Goal: Information Seeking & Learning: Learn about a topic

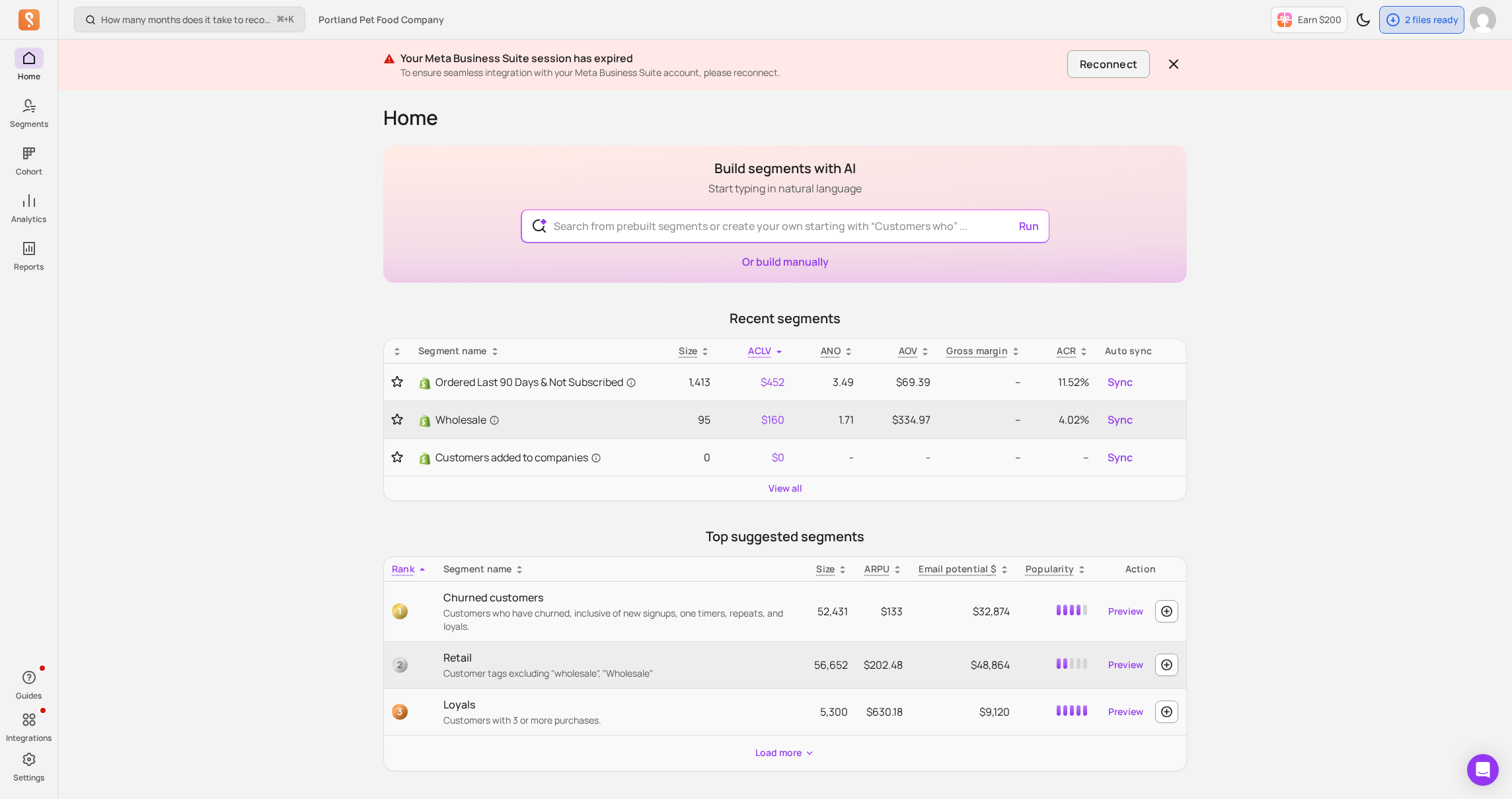
click at [323, 241] on div "How many months does it take to recover my CAC (Customer Acquisition Cost)? ⌘ +…" at bounding box center [785, 624] width 1454 height 1248
click at [570, 237] on input "text" at bounding box center [785, 225] width 484 height 31
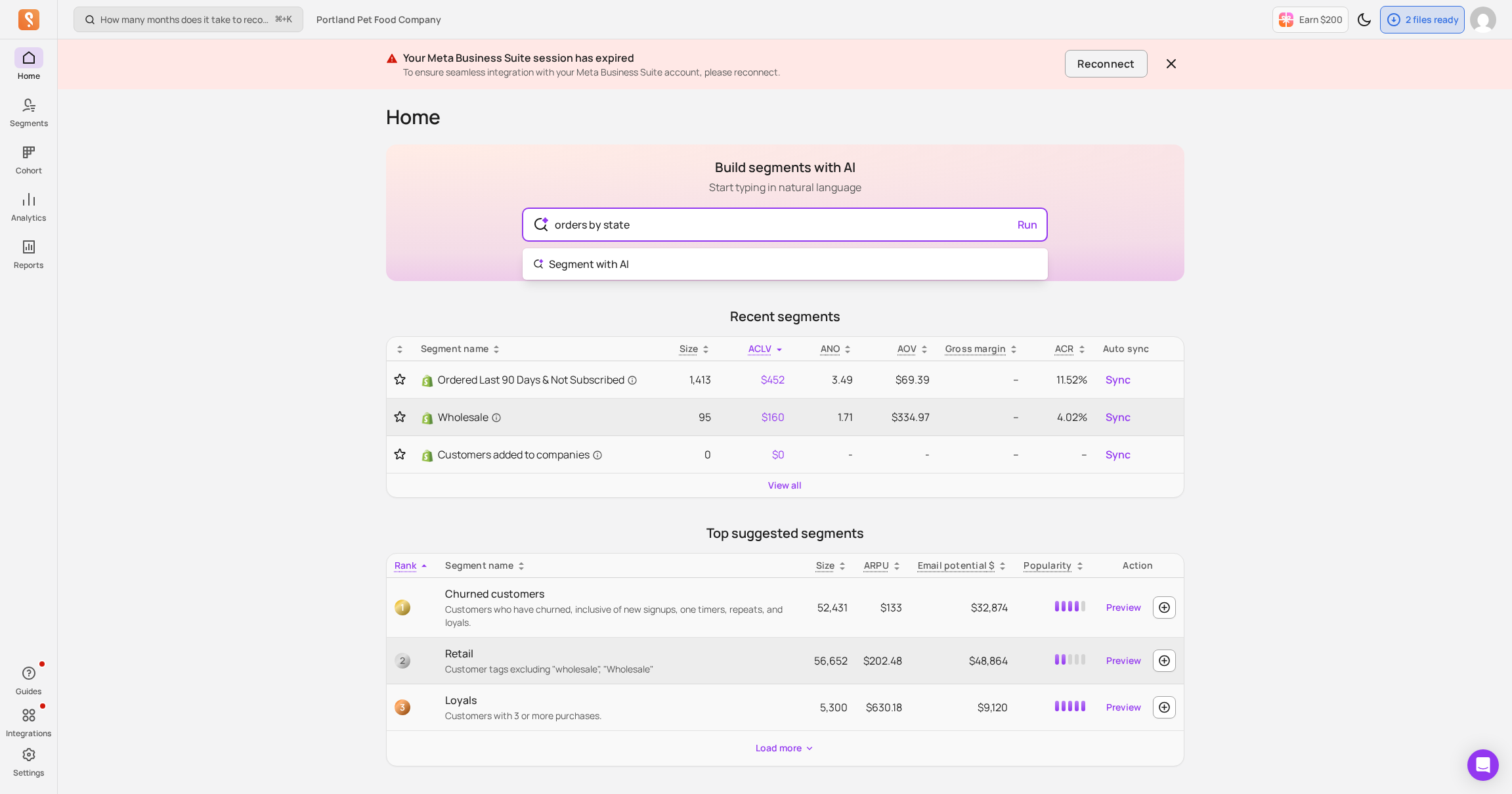
type input "orders by state"
click at [235, 276] on div "How many months does it take to recover my CAC (Customer Acquisition Cost)? ⌘ +…" at bounding box center [785, 620] width 1454 height 1240
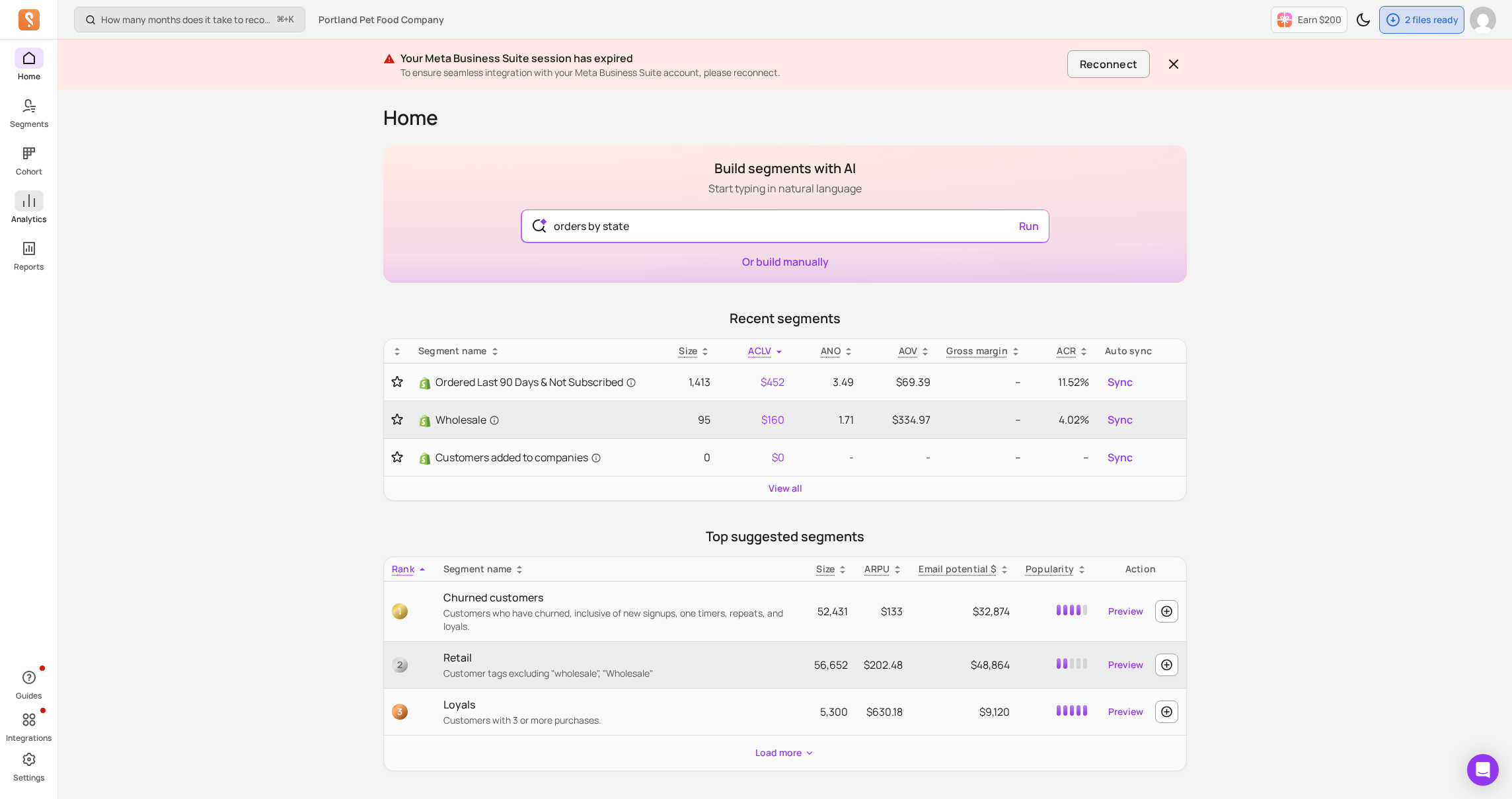
click at [47, 211] on link "Analytics" at bounding box center [29, 207] width 58 height 34
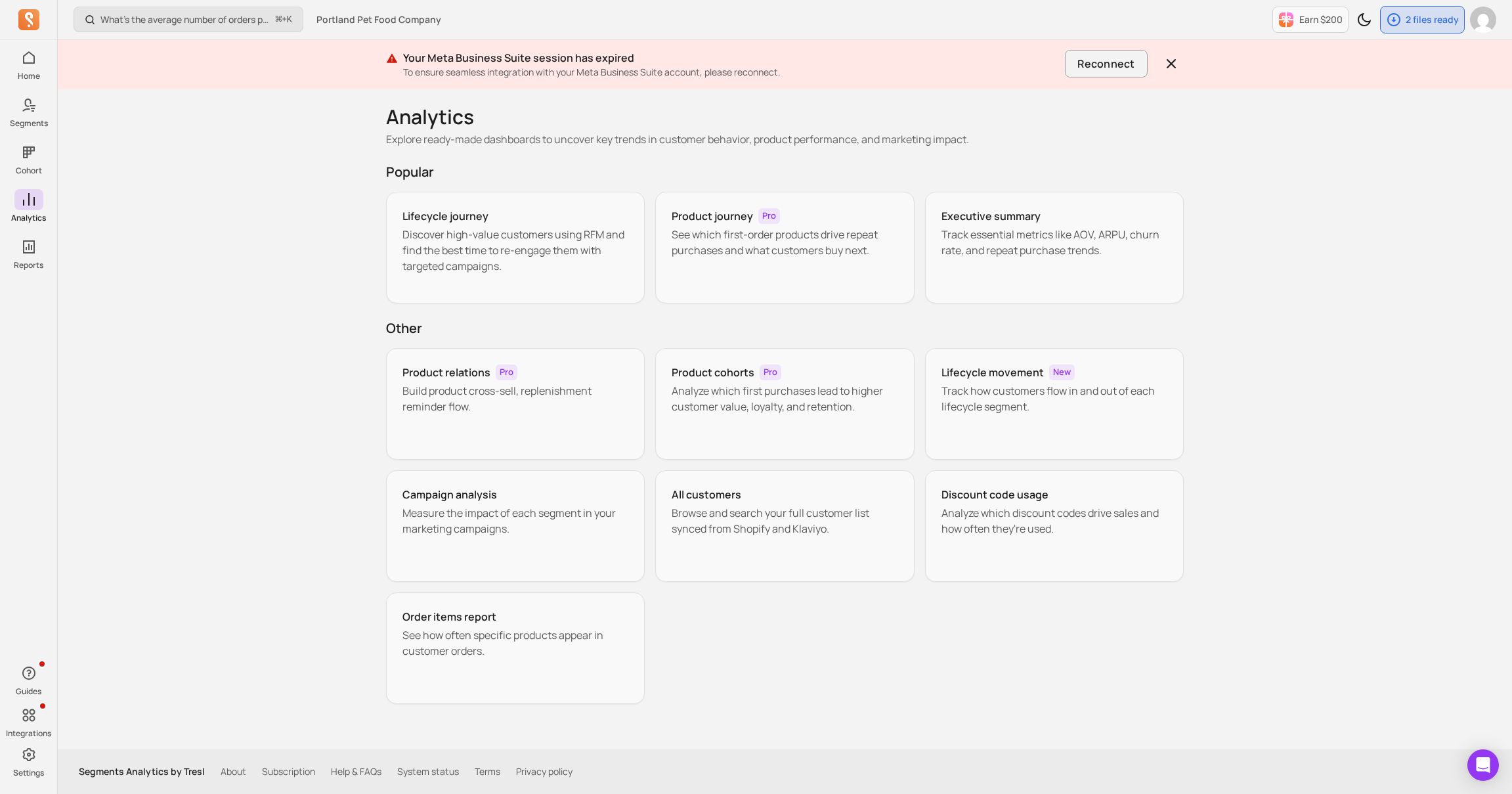
click at [328, 284] on div "What’s the average number of orders per customer? ⌘ + K Portland Pet Food Compa…" at bounding box center [785, 397] width 1454 height 794
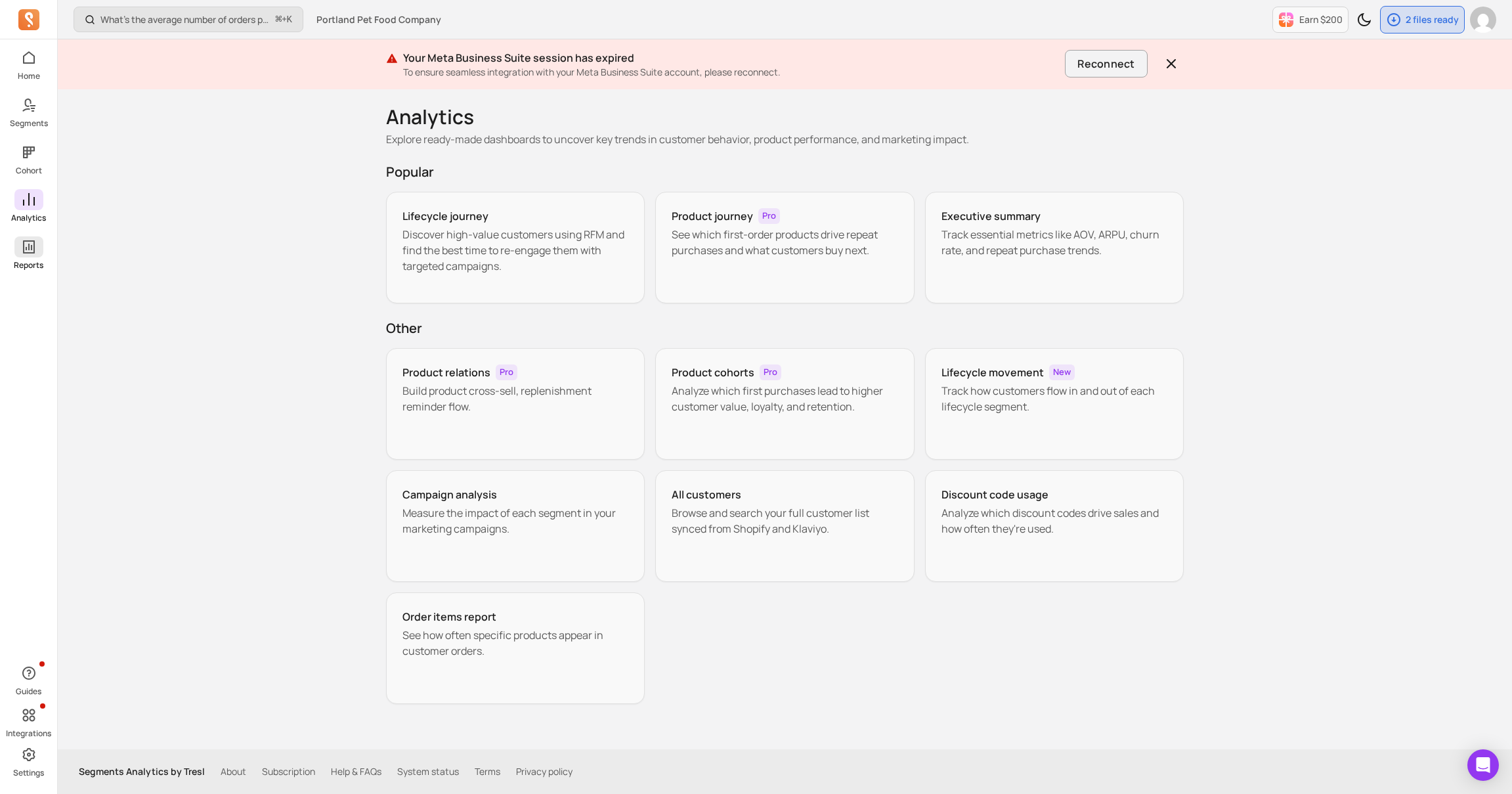
click at [32, 250] on icon at bounding box center [29, 247] width 16 height 16
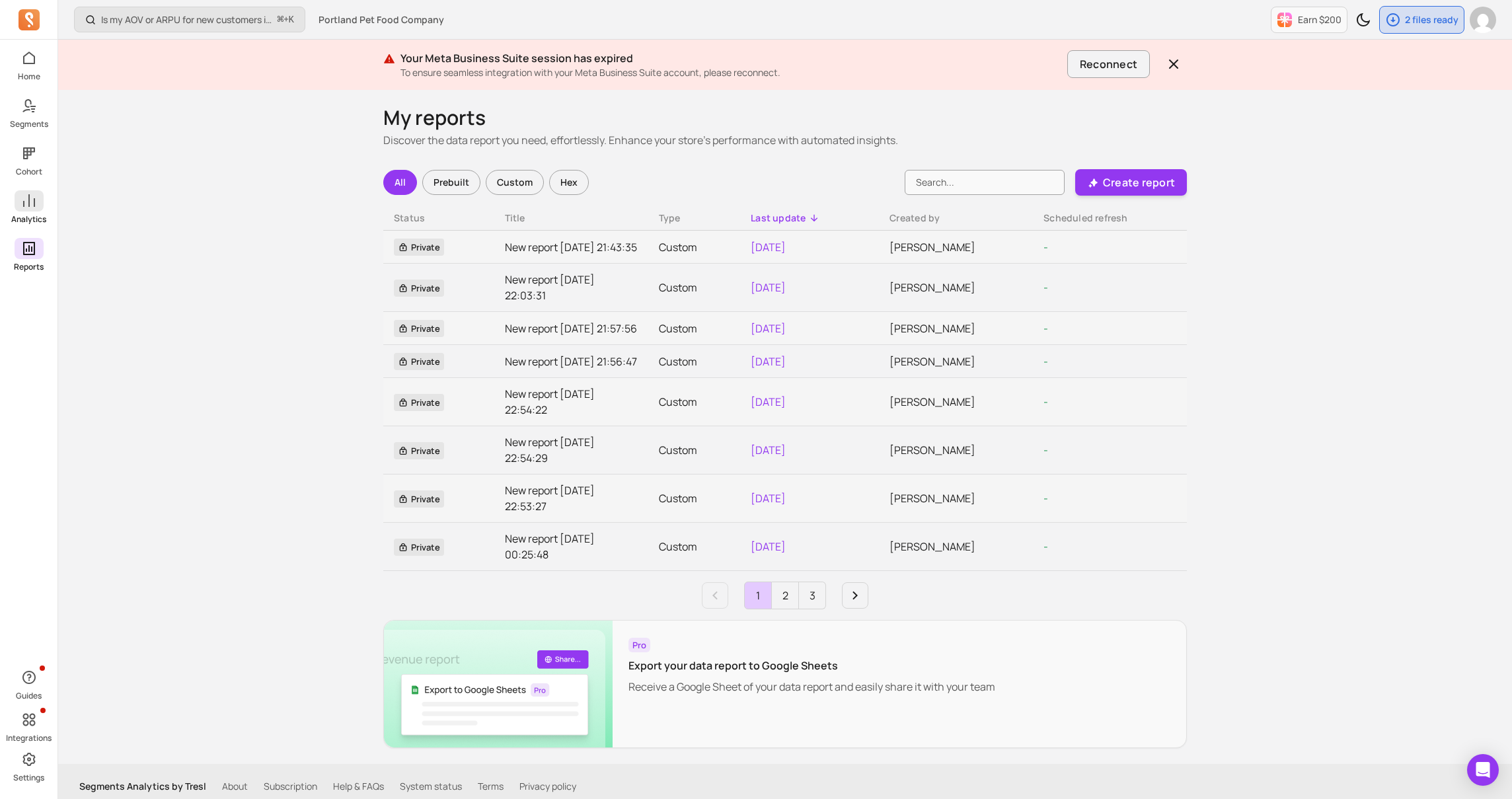
click at [27, 211] on link "Analytics" at bounding box center [29, 207] width 58 height 34
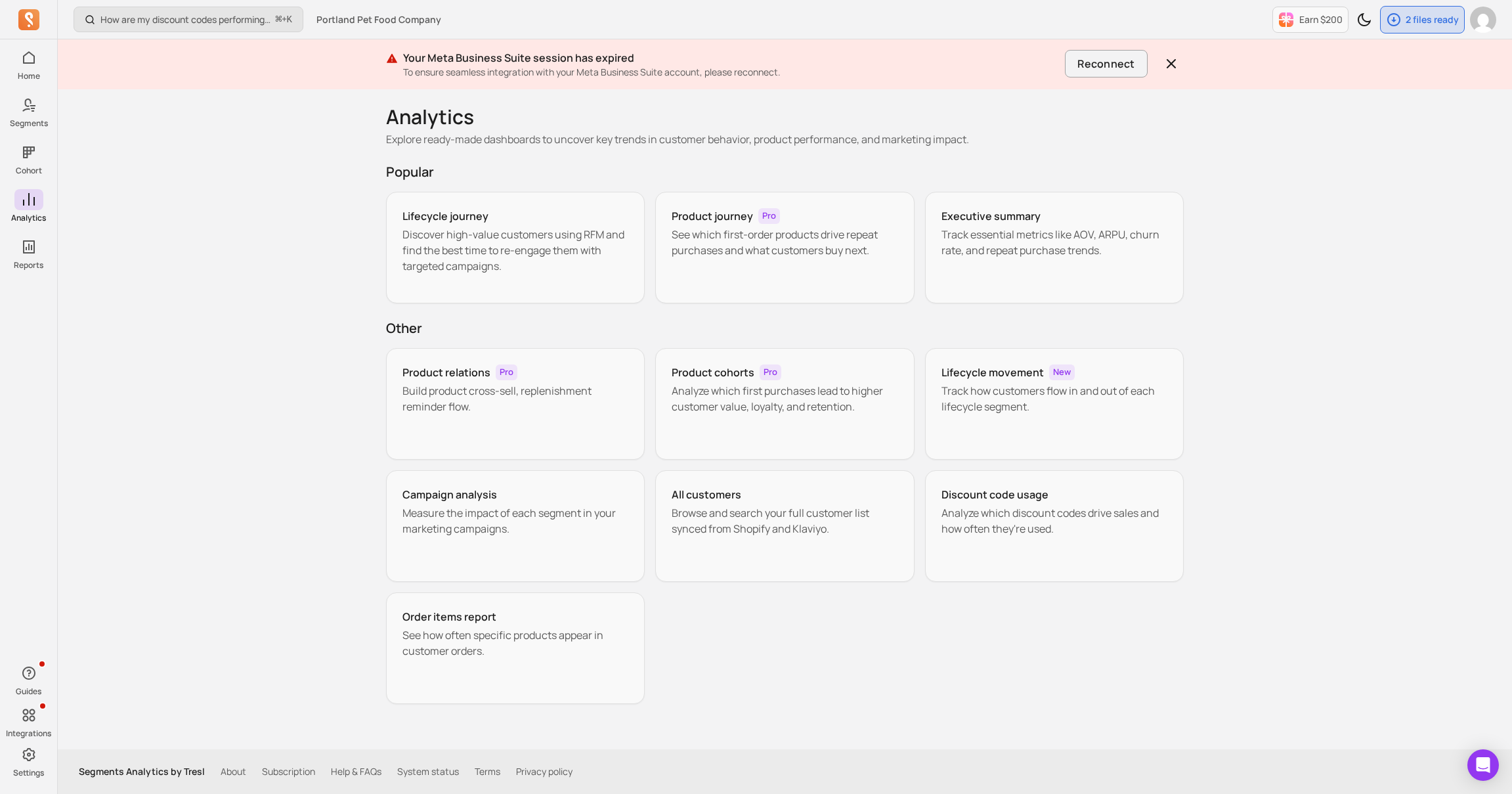
click at [313, 281] on div "How are my discount codes performing daily? ⌘ + K Portland Pet Food Company Ear…" at bounding box center [785, 397] width 1454 height 794
click at [812, 538] on div "All customers Browse and search your full customer list synced from Shopify and…" at bounding box center [785, 526] width 259 height 112
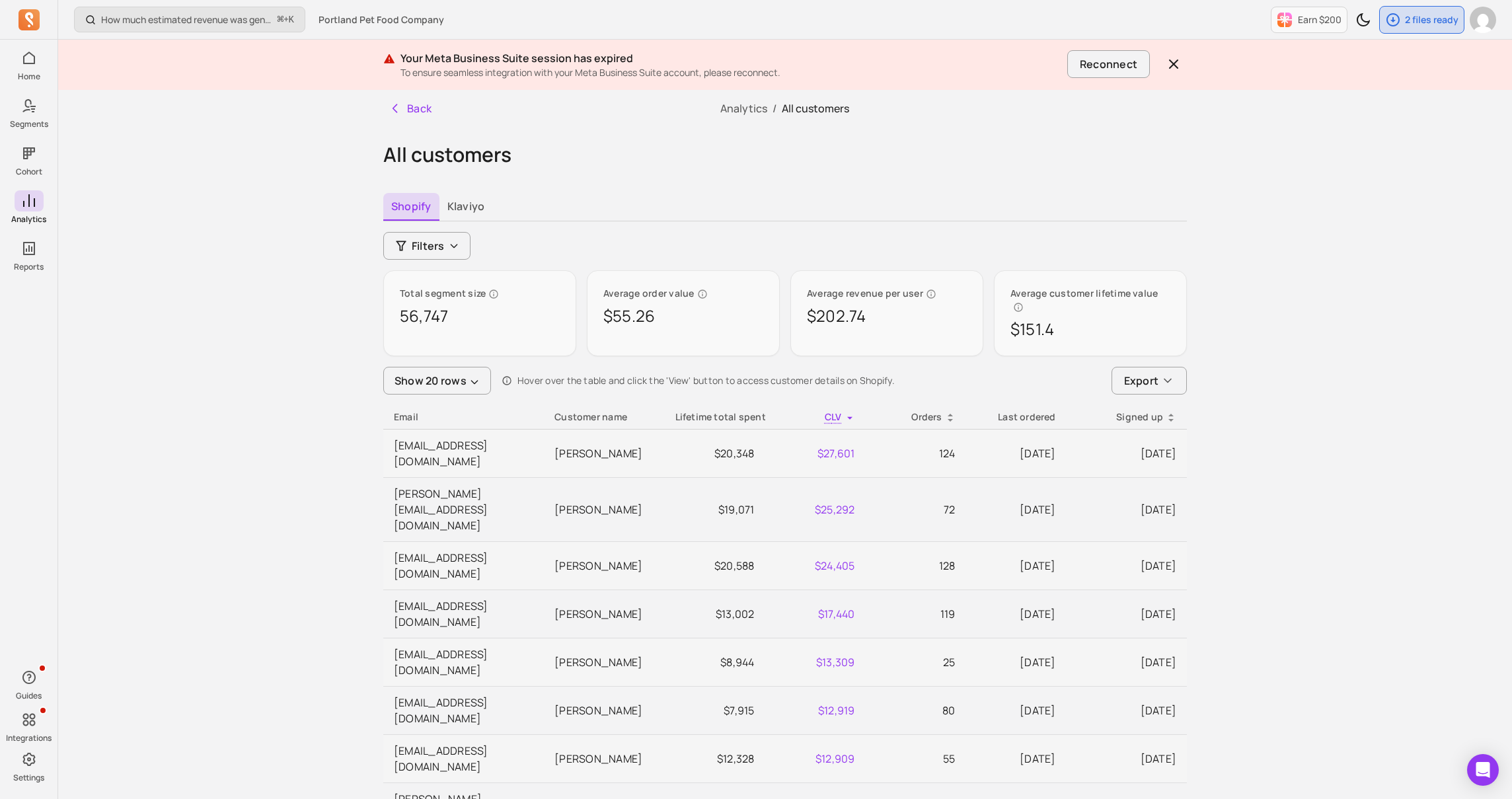
click at [1264, 331] on div "How much estimated revenue was generated from a campaign? ⌘ + K Portland Pet Fo…" at bounding box center [785, 781] width 1454 height 1563
click at [194, 25] on p "How much estimated revenue was generated from a campaign?" at bounding box center [187, 20] width 171 height 13
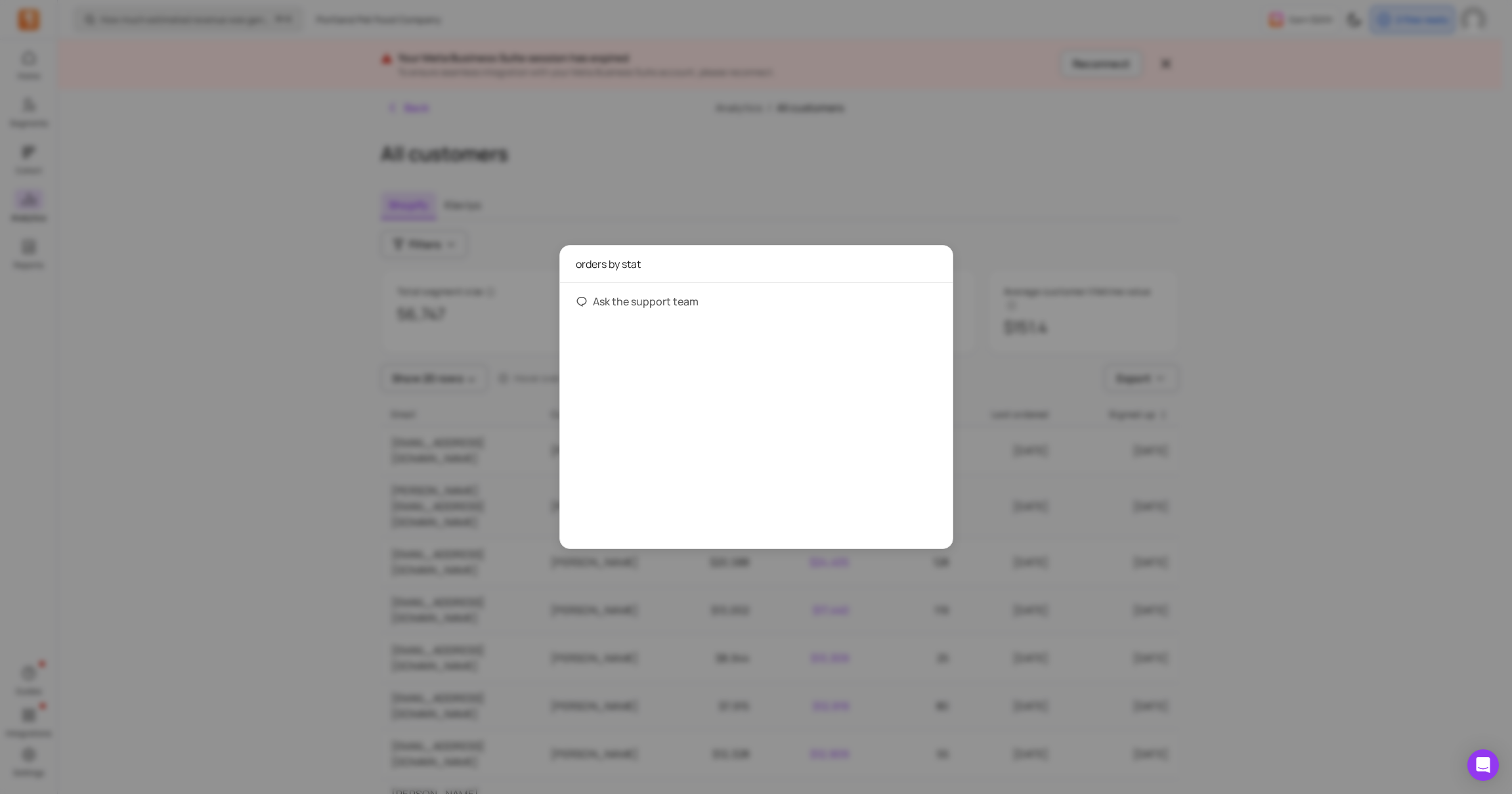
type input "orders by state"
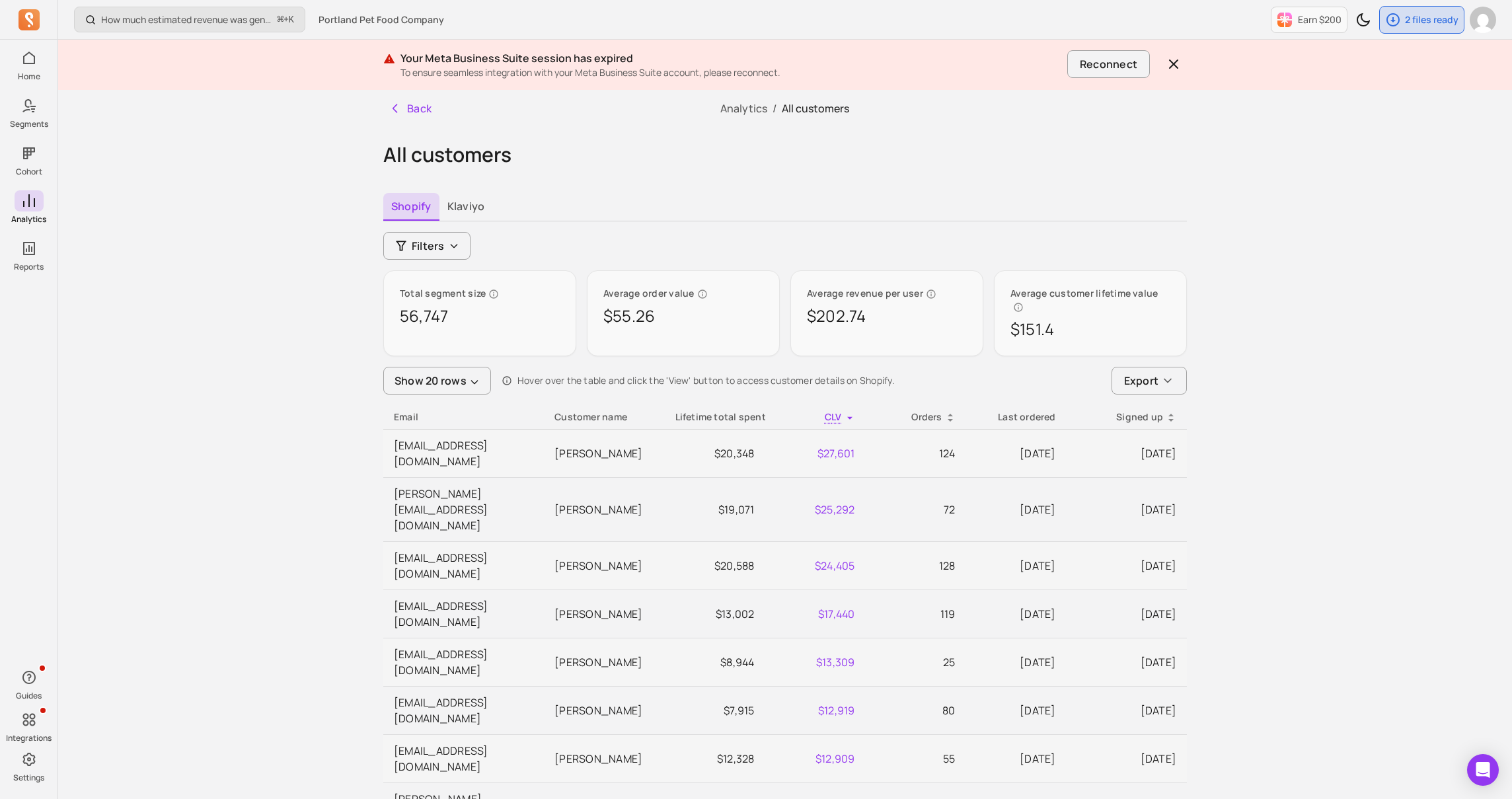
click at [219, 255] on div "How much estimated revenue was generated from a campaign? ⌘ + K Portland Pet Fo…" at bounding box center [785, 781] width 1454 height 1563
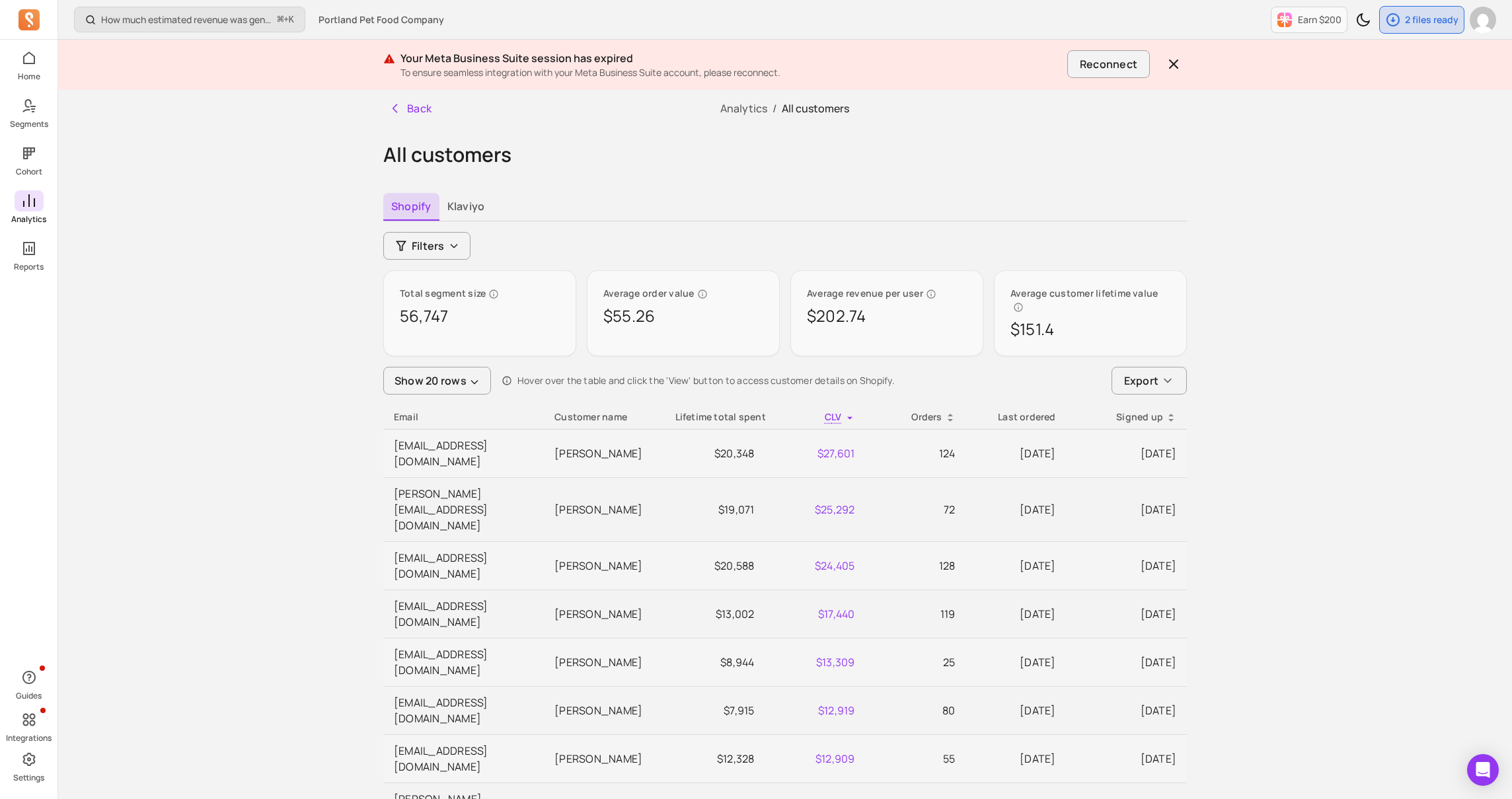
click at [25, 89] on div "Home Segments Cohort Analytics Reports" at bounding box center [29, 160] width 58 height 225
click at [28, 98] on icon at bounding box center [29, 106] width 16 height 16
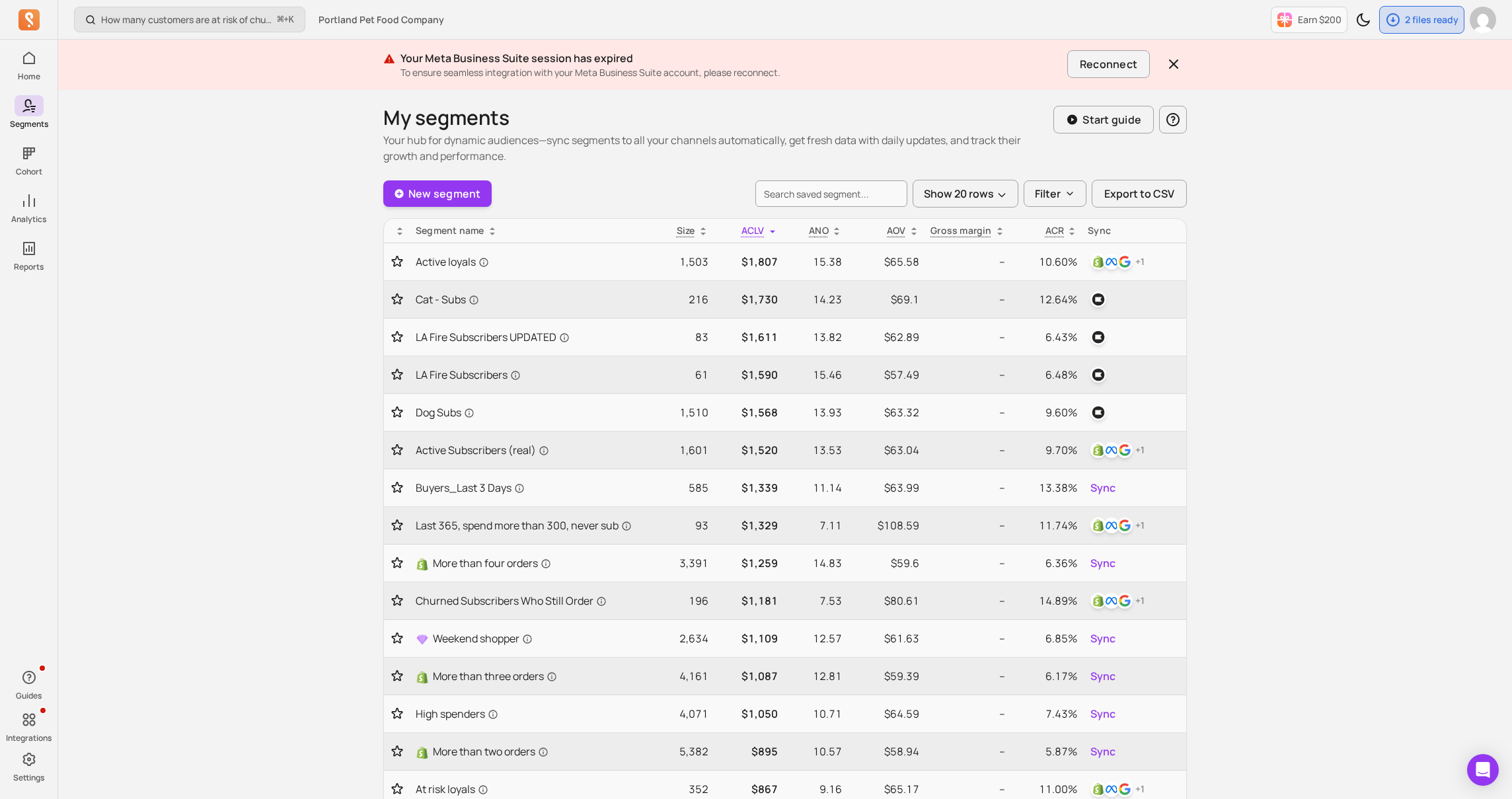
click at [338, 399] on div "How many customers are at risk of churning? ⌘ + K Portland Pet Food Company Ear…" at bounding box center [785, 663] width 1454 height 1325
click at [288, 223] on div "How many customers are at risk of churning? ⌘ + K Portland Pet Food Company Ear…" at bounding box center [785, 663] width 1454 height 1325
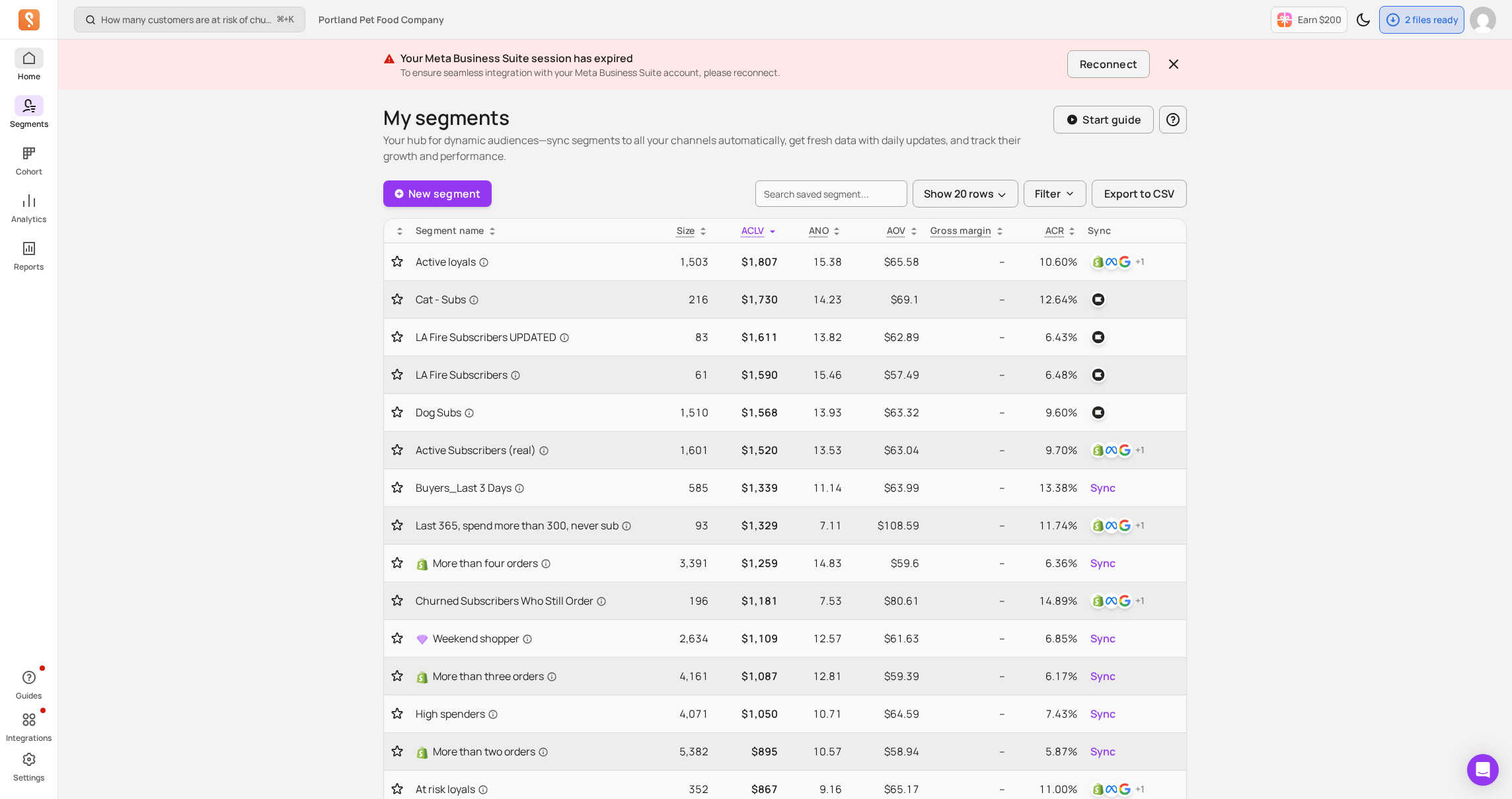
click at [29, 69] on link "Home" at bounding box center [29, 64] width 58 height 34
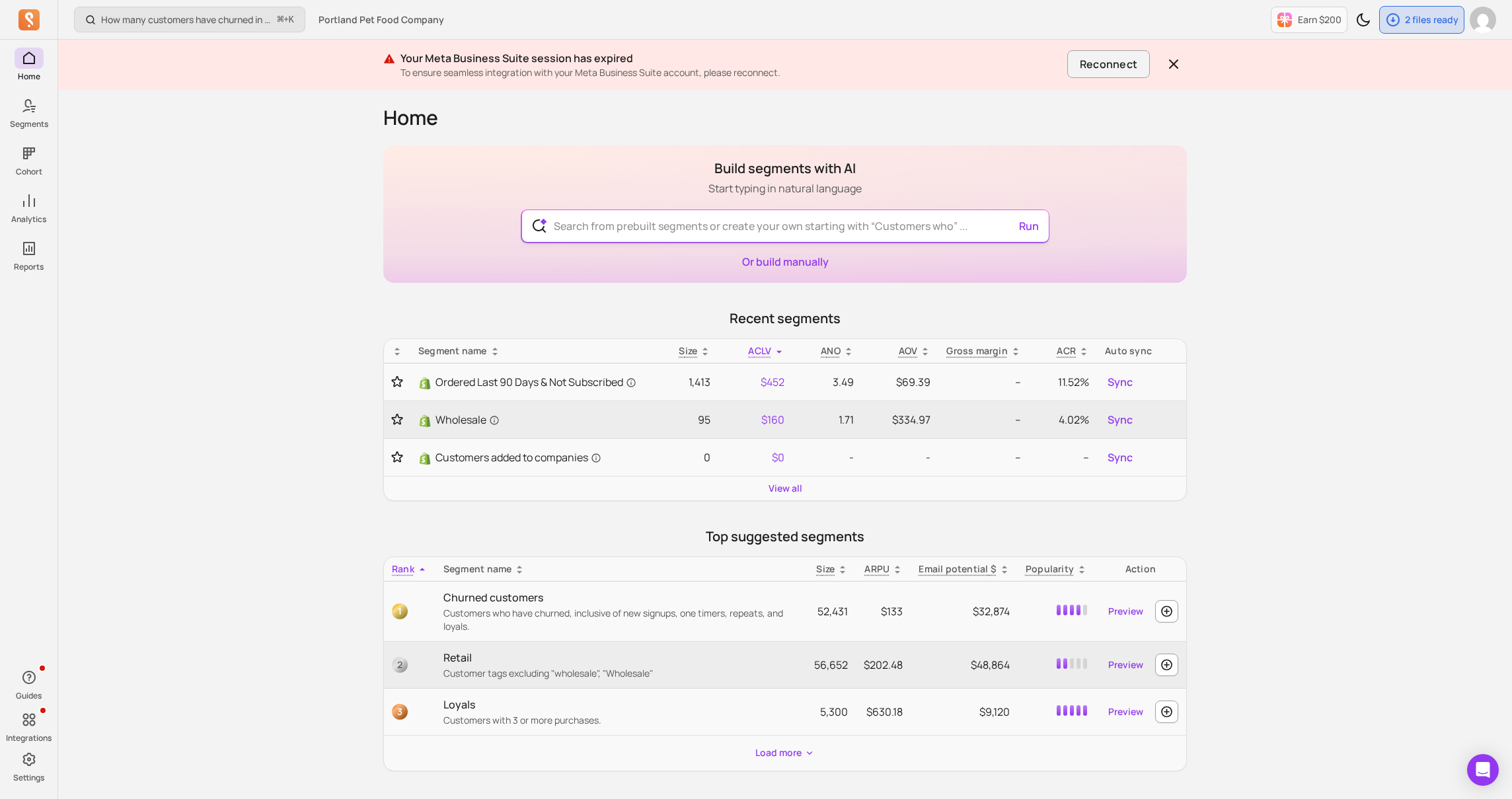
click at [631, 229] on input "text" at bounding box center [785, 225] width 484 height 31
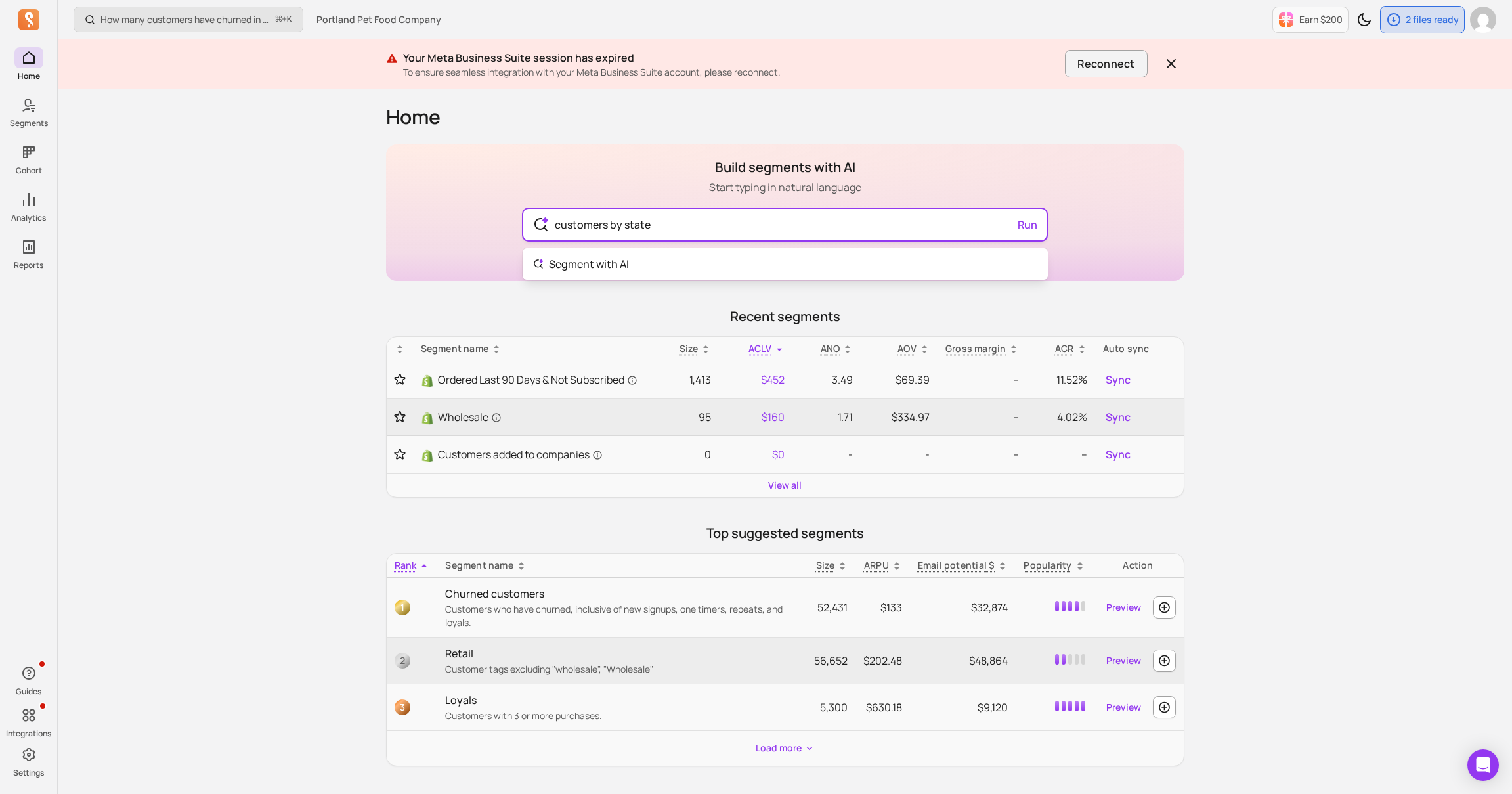
click at [1014, 223] on input "customers by state" at bounding box center [785, 224] width 481 height 31
type input "customers by state"
click at [986, 254] on body "Home Segments Cohort Analytics Reports Guides Integrations Settings How many cu…" at bounding box center [756, 620] width 1512 height 1240
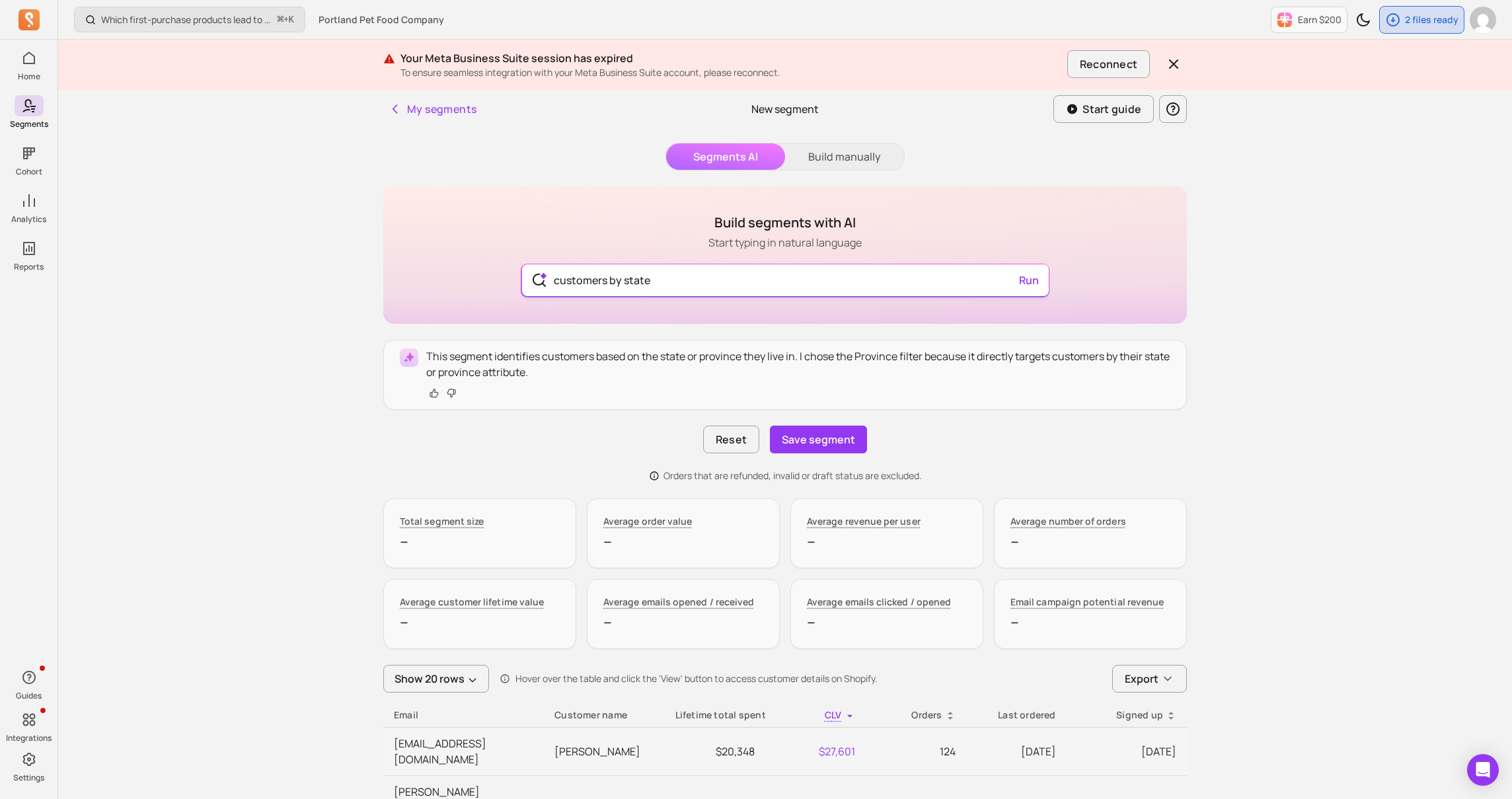
click at [727, 280] on input "customers by state" at bounding box center [785, 279] width 484 height 31
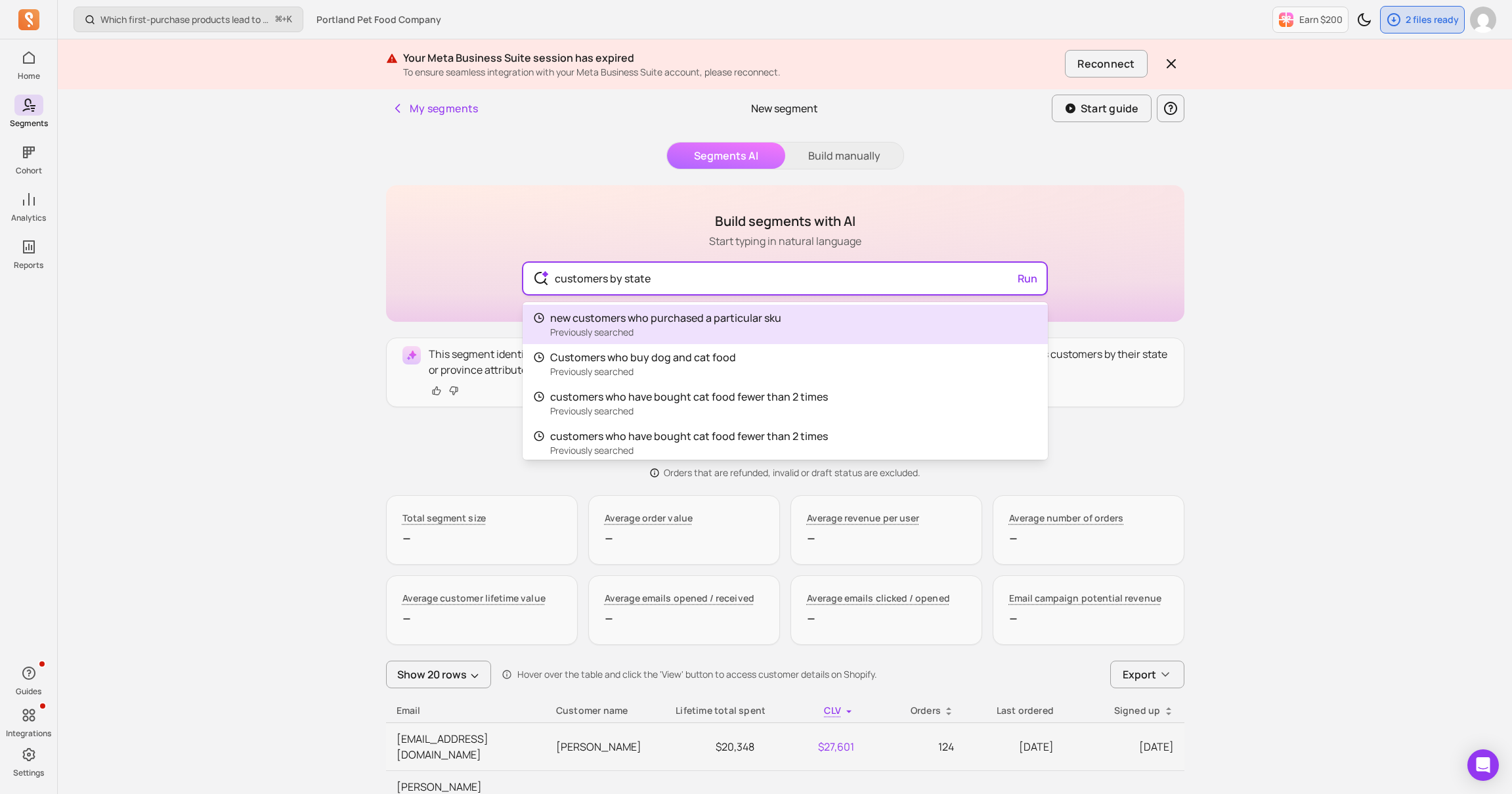
click at [722, 278] on input "customers by state" at bounding box center [785, 278] width 481 height 31
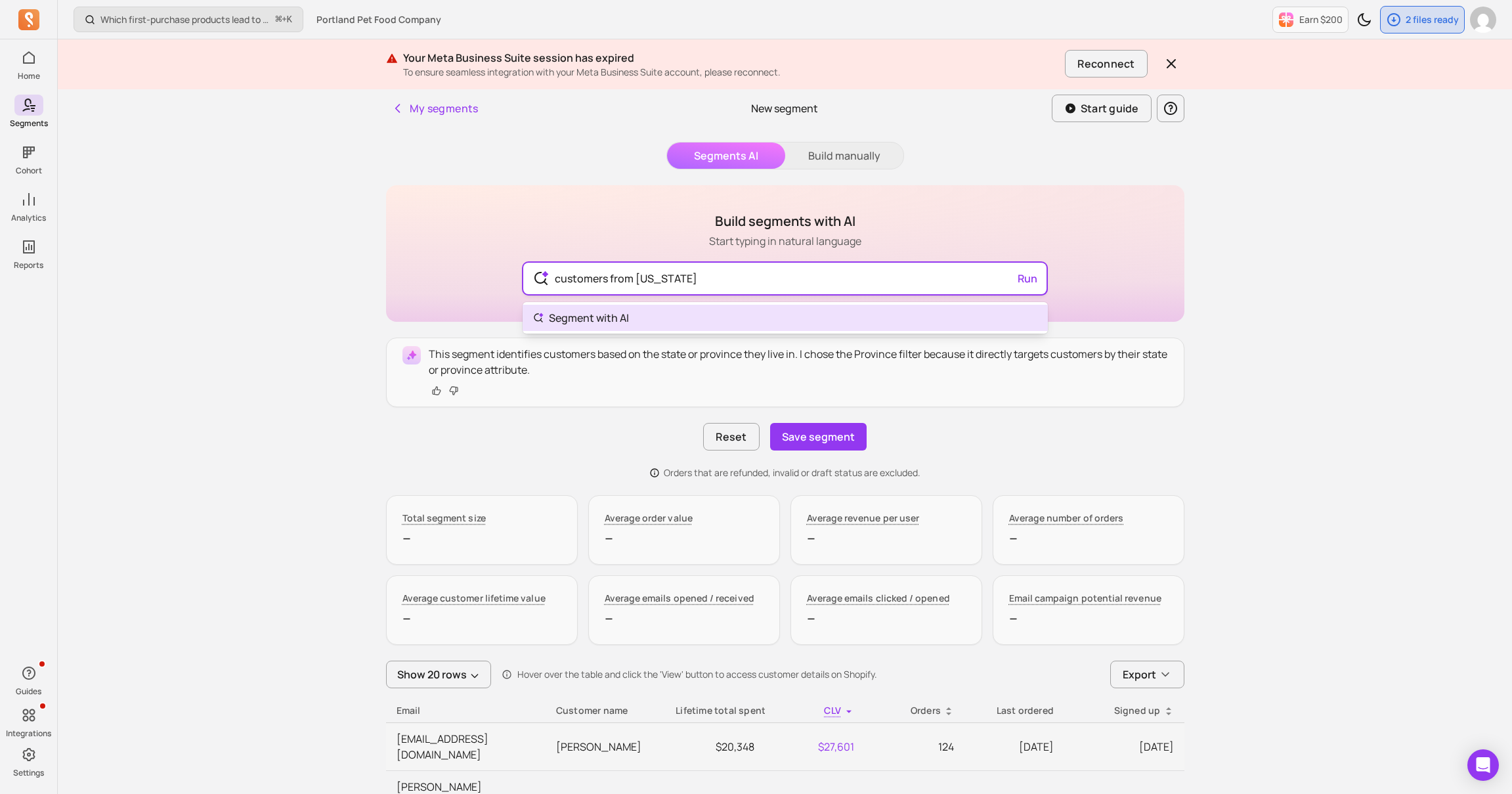
type input "customers from [US_STATE]"
click at [1025, 277] on div "customers from [US_STATE][GEOGRAPHIC_DATA]" at bounding box center [785, 278] width 523 height 31
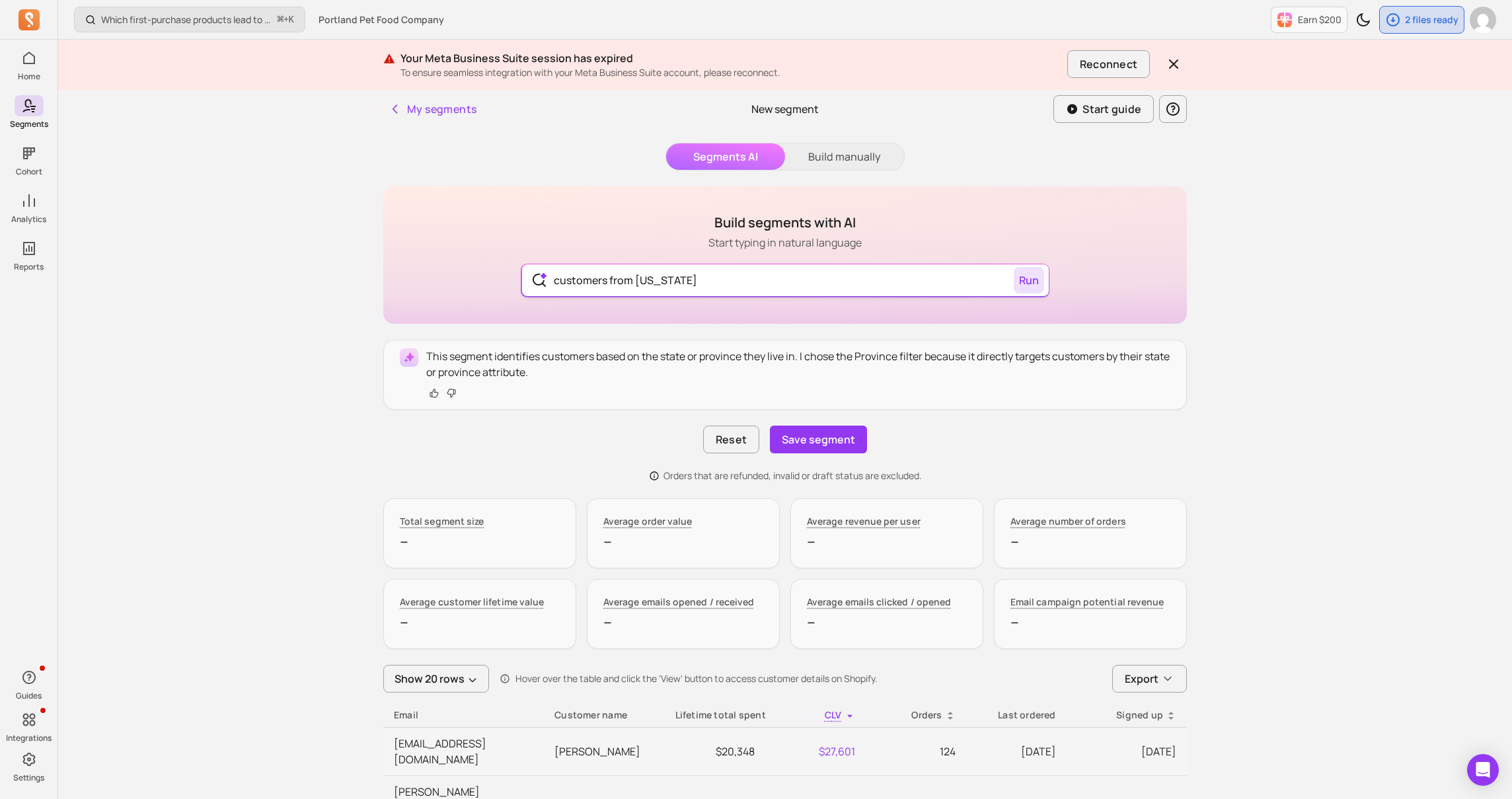
click at [1029, 284] on button "Run" at bounding box center [1029, 280] width 30 height 27
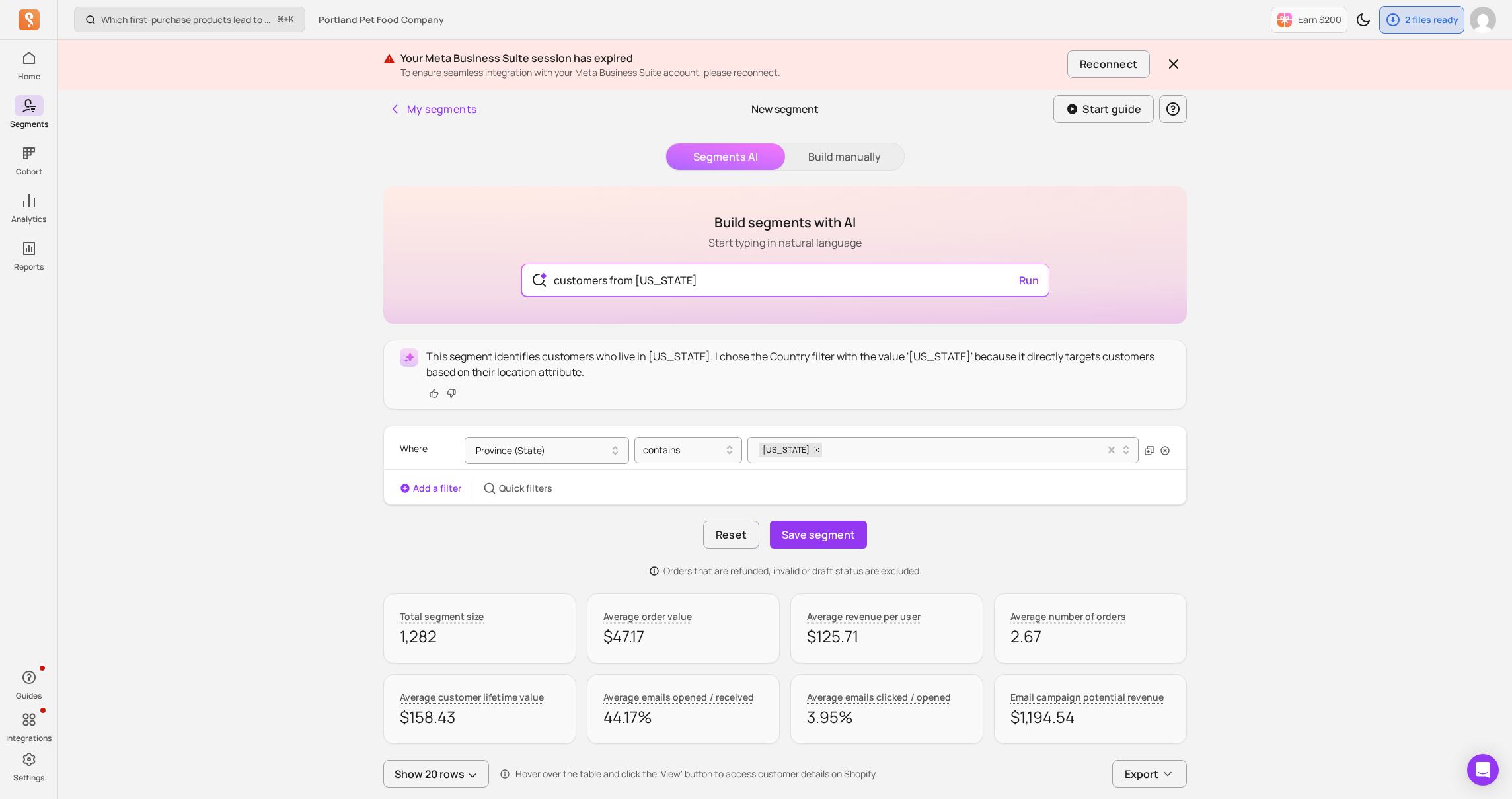
click at [407, 486] on icon "button" at bounding box center [405, 487] width 9 height 9
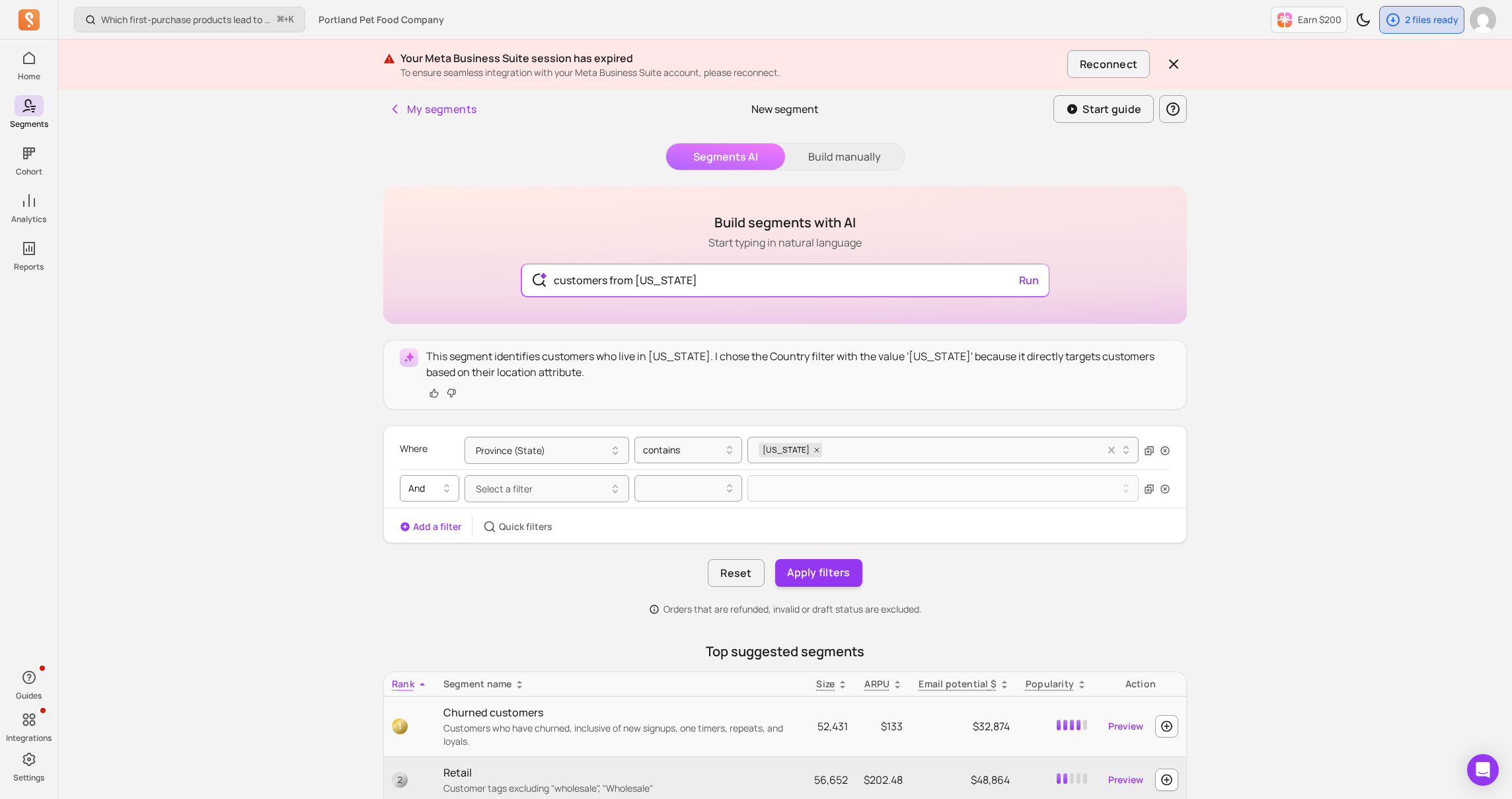
click at [444, 487] on icon at bounding box center [447, 489] width 16 height 16
click at [490, 577] on div "Reset Apply filters" at bounding box center [785, 573] width 804 height 28
click at [1166, 486] on icon "button" at bounding box center [1166, 489] width 11 height 11
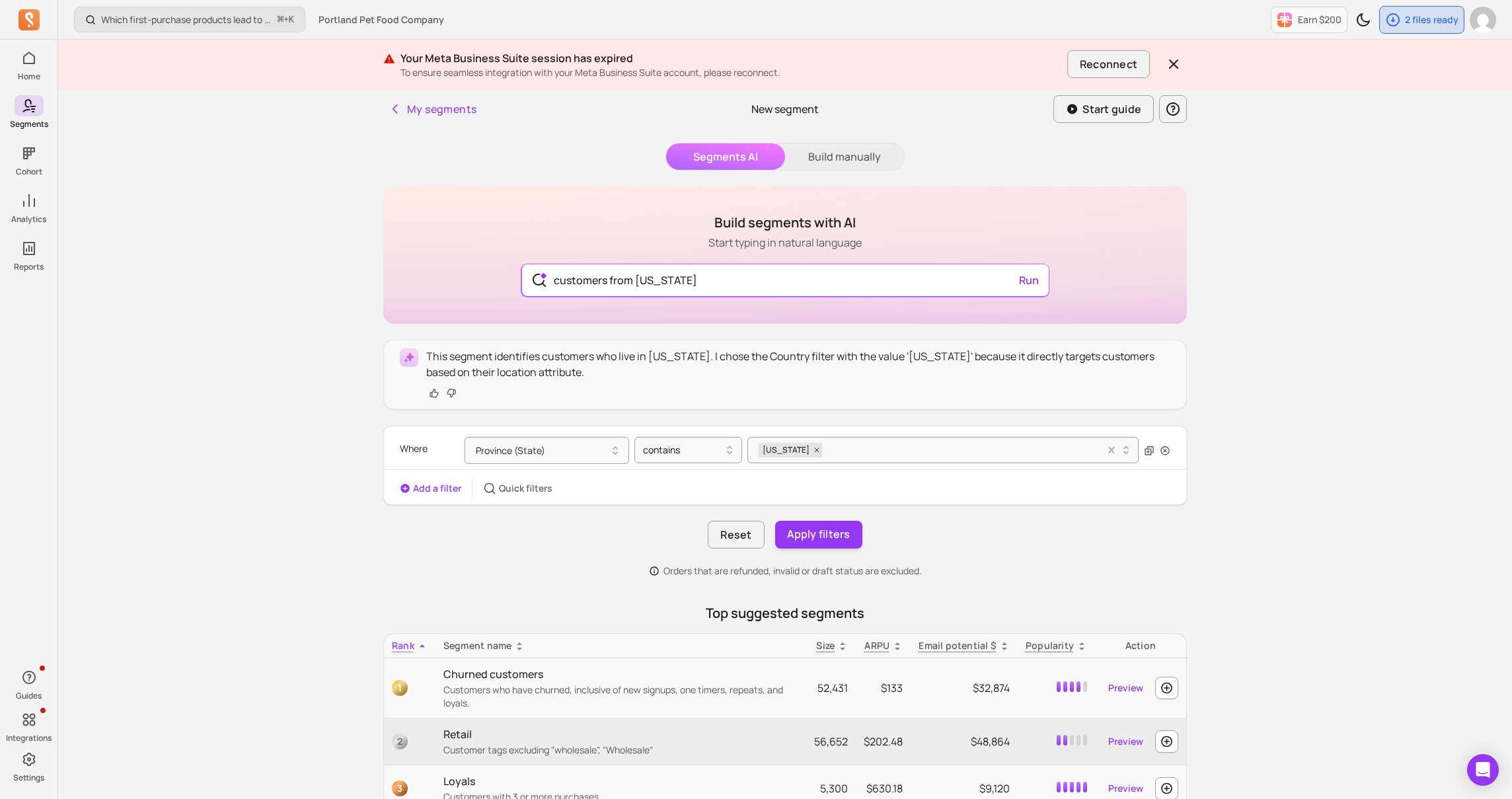
click at [1245, 514] on div "Which first-purchase products lead to the highest revenue per customer over tim…" at bounding box center [785, 546] width 1454 height 1092
click at [811, 538] on button "Apply filters" at bounding box center [819, 535] width 87 height 28
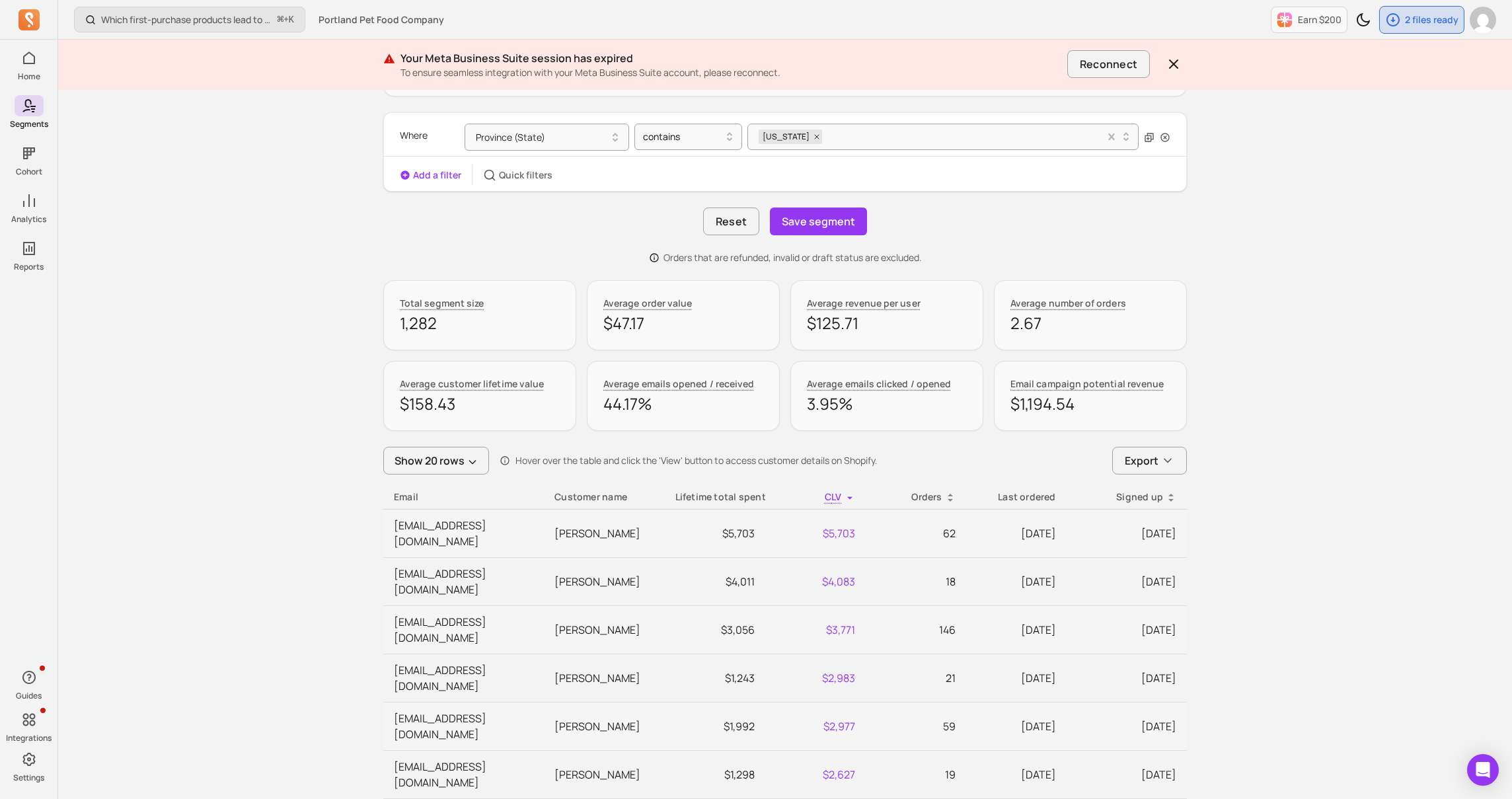
scroll to position [337, 0]
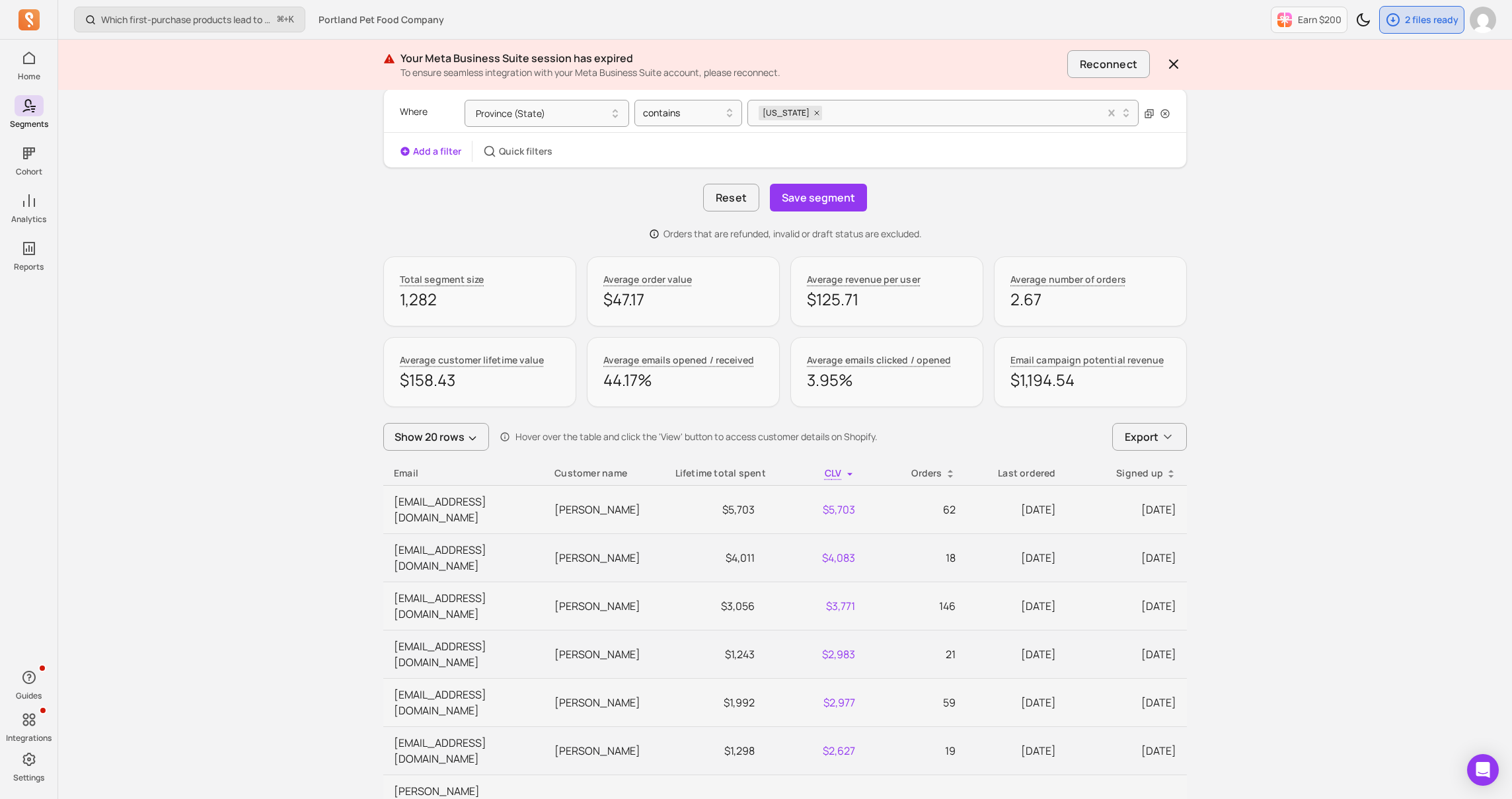
click at [1223, 395] on div "Which first-purchase products lead to the highest revenue per customer over tim…" at bounding box center [785, 646] width 1454 height 1966
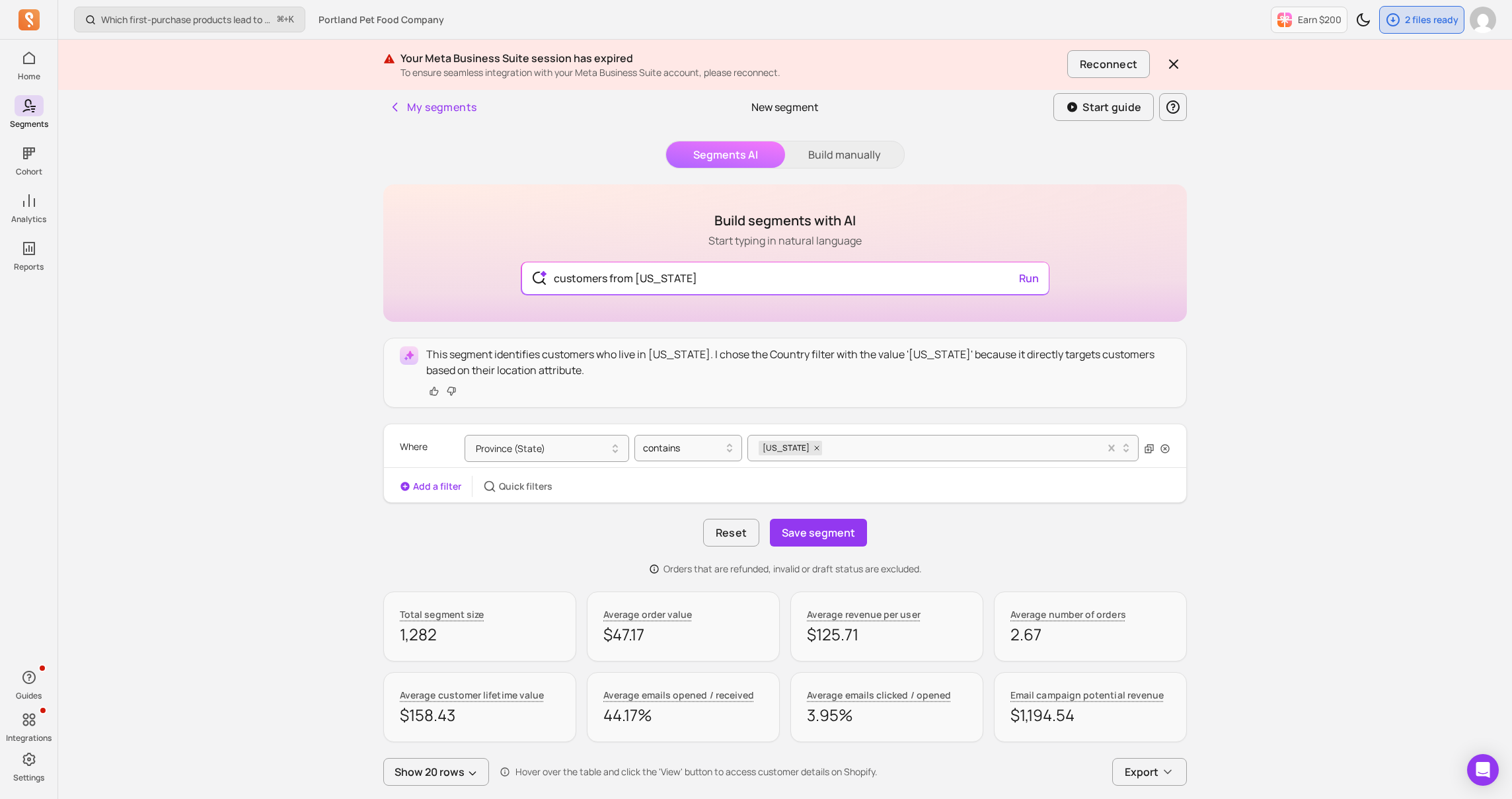
scroll to position [0, 0]
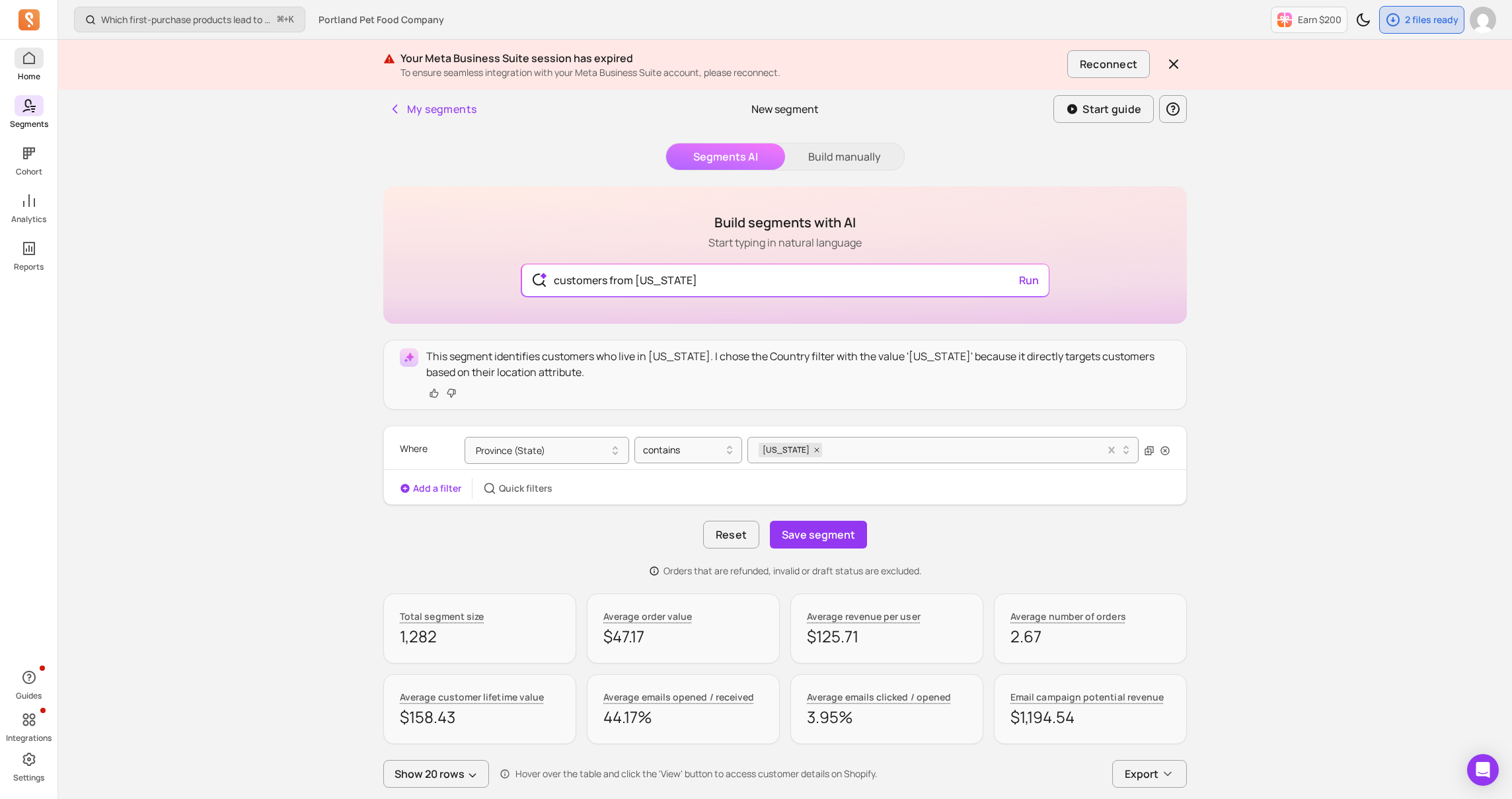
click at [31, 58] on icon at bounding box center [29, 58] width 16 height 16
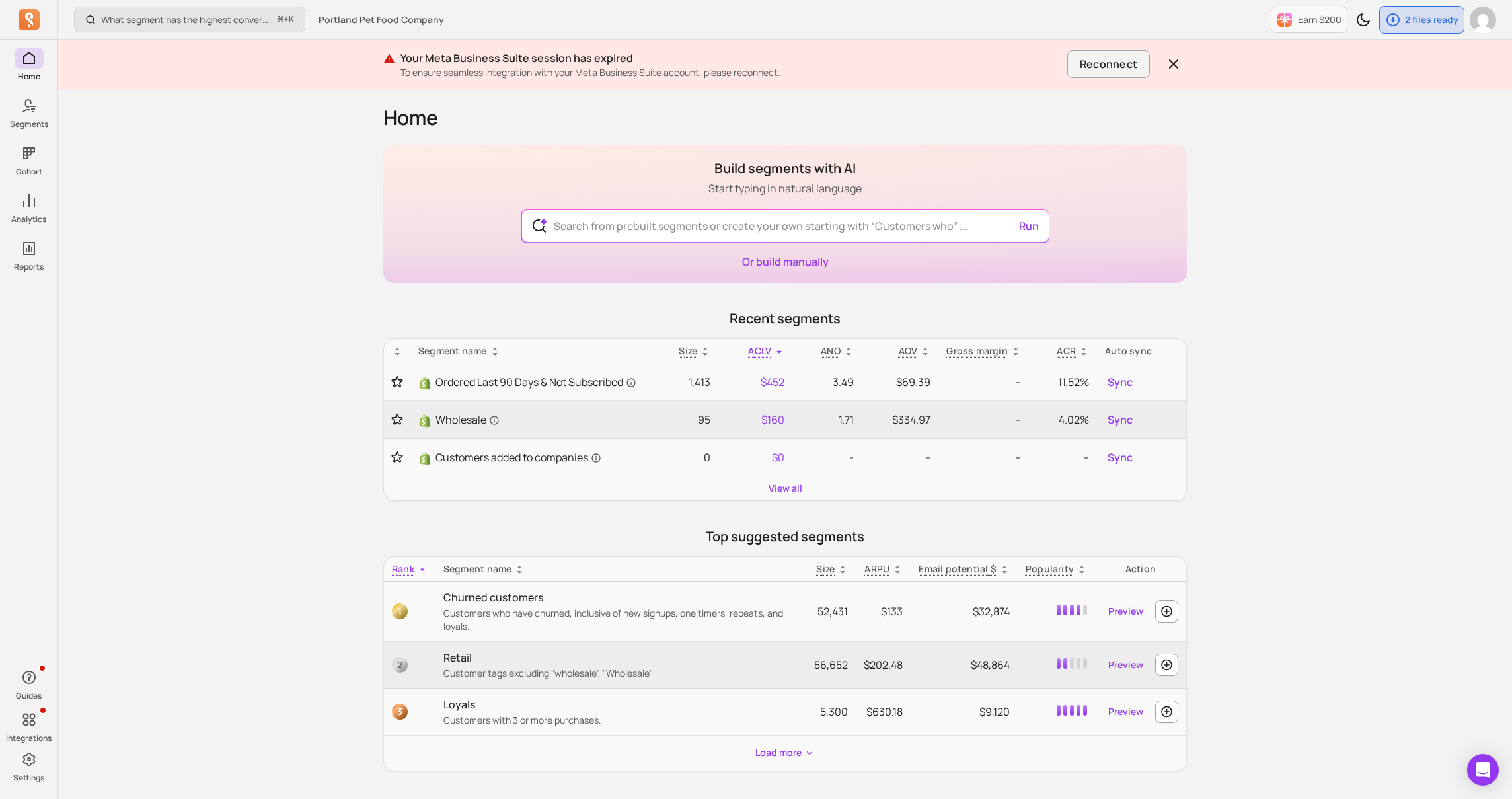
click at [354, 541] on div "What segment has the highest conversion rate in a campaign? ⌘ + K Portland Pet …" at bounding box center [785, 624] width 1454 height 1248
click at [1321, 272] on div "What segment has the highest conversion rate in a campaign? ⌘ + K Portland Pet …" at bounding box center [785, 624] width 1454 height 1248
